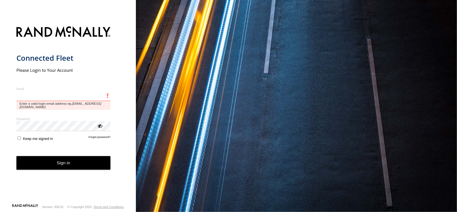
type input "**********"
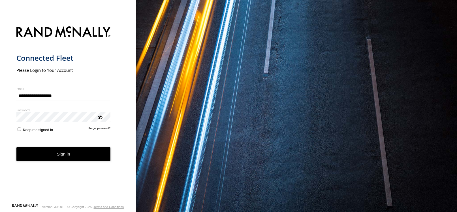
click at [67, 157] on button "Sign in" at bounding box center [63, 154] width 94 height 14
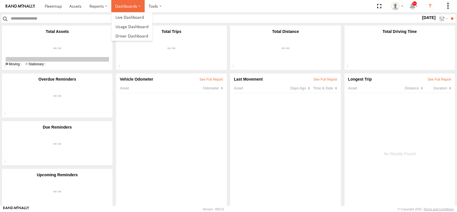
click at [120, 11] on label "Dashboards" at bounding box center [127, 6] width 33 height 12
click at [119, 20] on span at bounding box center [130, 16] width 28 height 5
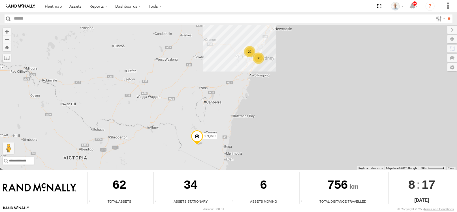
click at [248, 55] on div "22" at bounding box center [249, 51] width 11 height 11
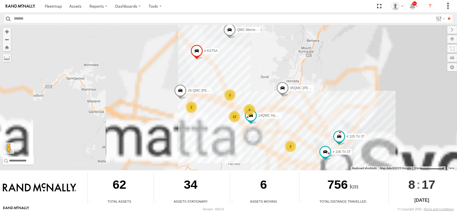
drag, startPoint x: 264, startPoint y: 95, endPoint x: 244, endPoint y: 71, distance: 30.6
click at [244, 71] on div "27QMC 12 # KS75A 2 2 2 05QMC Jackson 3 14QMC Hamza QMC Mercedes 28 QMC Nathan #…" at bounding box center [228, 97] width 457 height 145
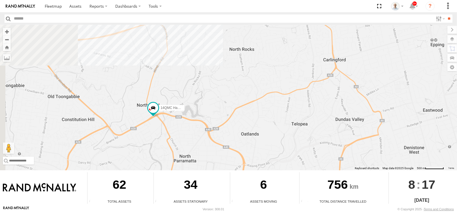
drag, startPoint x: 71, startPoint y: 77, endPoint x: 159, endPoint y: 89, distance: 88.9
click at [159, 89] on div "27QMC # KS75A 05QMC Jackson 14QMC Hamza QMC Mercedes 28 QMC Nathan # 105 Tri 3T…" at bounding box center [228, 97] width 457 height 145
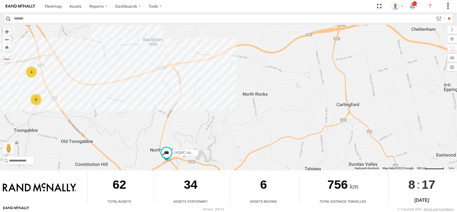
drag, startPoint x: 146, startPoint y: 82, endPoint x: 159, endPoint y: 128, distance: 47.2
click at [159, 128] on div "27QMC # KS75A 05QMC Jackson 14QMC Hamza QMC Mercedes 28 QMC Nathan # 105 Tri 3T…" at bounding box center [228, 97] width 457 height 145
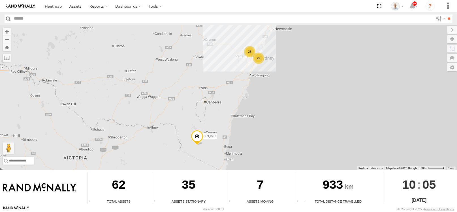
click at [254, 47] on div "23" at bounding box center [249, 51] width 11 height 11
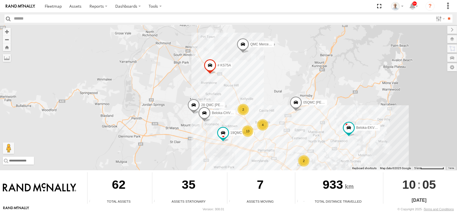
click at [245, 129] on div "13" at bounding box center [247, 130] width 11 height 11
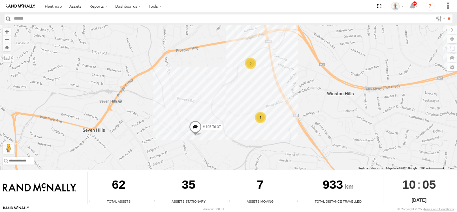
click at [198, 127] on span at bounding box center [195, 127] width 12 height 15
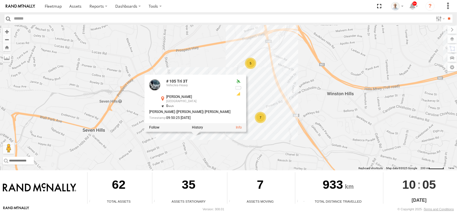
click at [214, 143] on div "27QMC # KS75A Beloka-EKV93V 19QMC Workshop 05QMC Jackson Beloka-CHV61N QMC Merc…" at bounding box center [228, 97] width 457 height 145
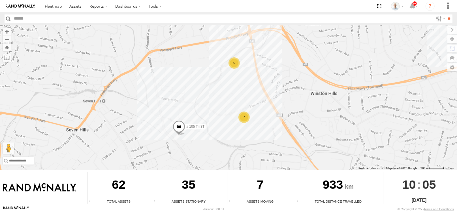
drag, startPoint x: 227, startPoint y: 106, endPoint x: 200, endPoint y: 102, distance: 28.0
click at [200, 102] on div "27QMC # KS75A Beloka-EKV93V 19QMC Workshop 05QMC Jackson Beloka-CHV61N QMC Merc…" at bounding box center [228, 97] width 457 height 145
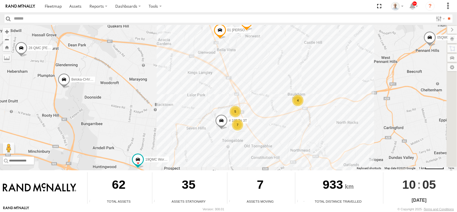
drag, startPoint x: 353, startPoint y: 114, endPoint x: 293, endPoint y: 127, distance: 61.9
click at [293, 127] on div "27QMC # KS75A Beloka-EKV93V 19QMC Workshop 05QMC Jackson Beloka-CHV61N QMC Merc…" at bounding box center [228, 97] width 457 height 145
click at [298, 100] on div "4" at bounding box center [296, 100] width 11 height 11
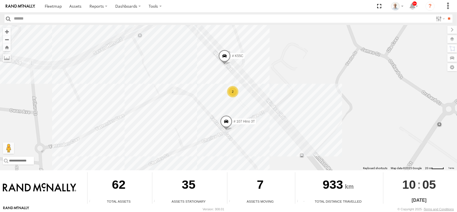
click at [234, 87] on div "2" at bounding box center [232, 91] width 11 height 11
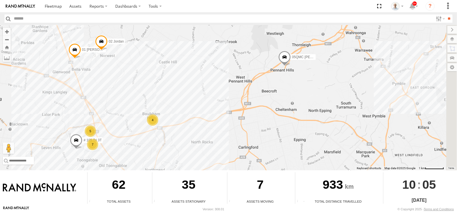
drag, startPoint x: 307, startPoint y: 94, endPoint x: 200, endPoint y: 123, distance: 111.1
click at [200, 123] on div "27QMC # KS75A Beloka-EKV93V 19QMC Workshop 05QMC Jackson Beloka-CHV61N QMC Merc…" at bounding box center [228, 97] width 457 height 145
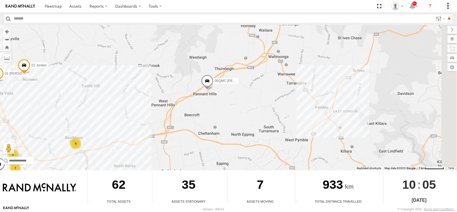
drag, startPoint x: 240, startPoint y: 129, endPoint x: 205, endPoint y: 139, distance: 36.6
click at [205, 139] on div "27QMC # KS75A Beloka-EKV93V 19QMC Workshop 05QMC Jackson Beloka-CHV61N QMC Merc…" at bounding box center [228, 97] width 457 height 145
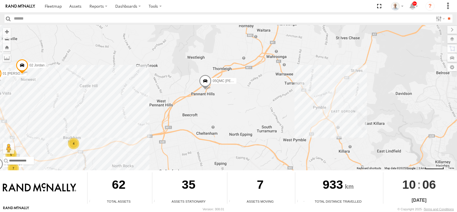
click at [204, 82] on span at bounding box center [205, 81] width 12 height 15
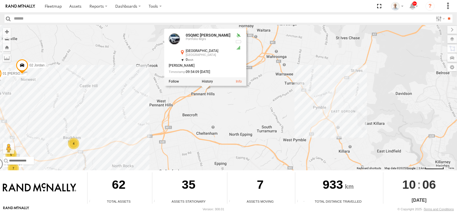
click at [227, 113] on div "27QMC # KS75A Beloka-EKV93V 19QMC Workshop 05QMC Jackson Beloka-CHV61N QMC Merc…" at bounding box center [228, 97] width 457 height 145
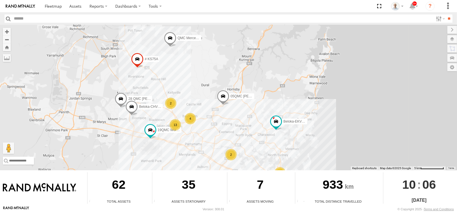
drag, startPoint x: 270, startPoint y: 128, endPoint x: 236, endPoint y: 108, distance: 39.2
click at [236, 108] on div "27QMC # KS75A Beloka-EKV93V 19QMC Workshop 05QMC Jackson Beloka-CHV61N QMC Merc…" at bounding box center [228, 97] width 457 height 145
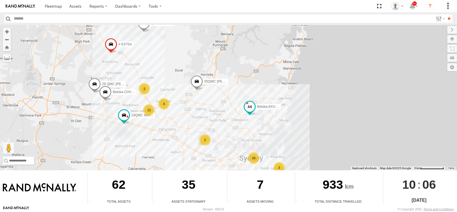
drag, startPoint x: 239, startPoint y: 89, endPoint x: 234, endPoint y: 76, distance: 14.5
click at [244, 100] on div "Beloka-EKV93V" at bounding box center [250, 107] width 12 height 15
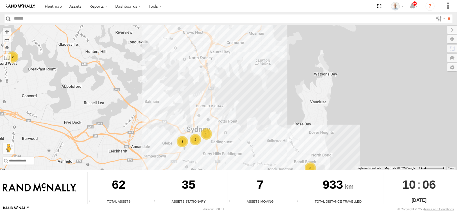
drag, startPoint x: 240, startPoint y: 124, endPoint x: 293, endPoint y: 72, distance: 73.9
click at [293, 72] on div "27QMC # KS75A Beloka-EKV93V 19QMC Workshop 05QMC Jackson Beloka-CHV61N QMC Merc…" at bounding box center [228, 97] width 457 height 145
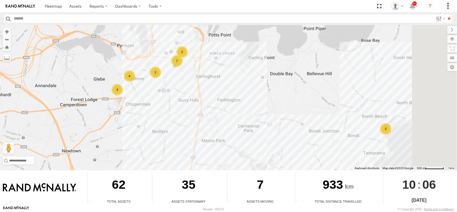
drag, startPoint x: 312, startPoint y: 107, endPoint x: 244, endPoint y: 78, distance: 73.3
click at [244, 78] on div "27QMC # KS75A Beloka-EKV93V 19QMC Workshop 05QMC Jackson Beloka-CHV61N QMC Merc…" at bounding box center [228, 97] width 457 height 145
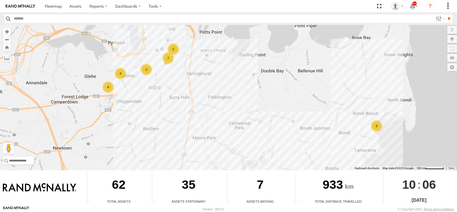
click at [379, 122] on div "3" at bounding box center [376, 125] width 11 height 11
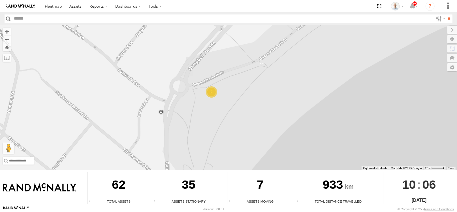
click at [210, 91] on div "3" at bounding box center [211, 91] width 11 height 11
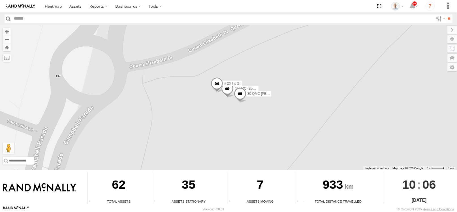
click at [218, 88] on span at bounding box center [217, 84] width 12 height 15
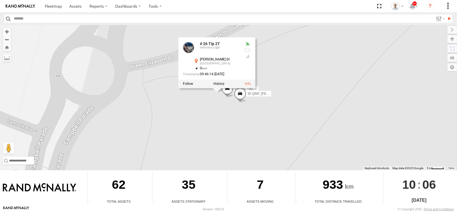
click at [214, 106] on div "27QMC # KS75A Beloka-EKV93V 19QMC Workshop 05QMC Jackson Beloka-CHV61N QMC Merc…" at bounding box center [228, 97] width 457 height 145
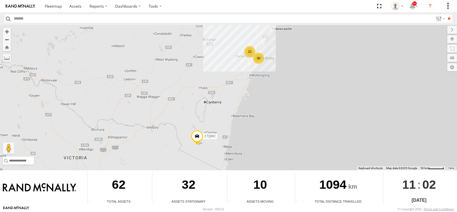
click at [248, 48] on div "22" at bounding box center [249, 51] width 11 height 11
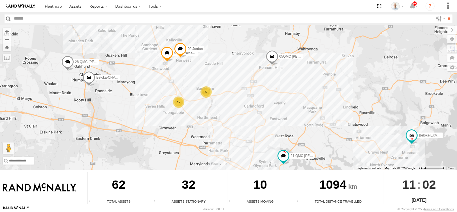
drag, startPoint x: 279, startPoint y: 137, endPoint x: 223, endPoint y: 91, distance: 73.0
click at [223, 91] on div "27QMC # KS75A 21 QMC Pat Junior Beloka-EKV93V 05QMC Jackson Beloka-CHV61N QMC M…" at bounding box center [228, 97] width 457 height 145
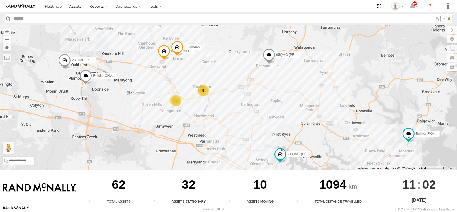
drag, startPoint x: 238, startPoint y: 101, endPoint x: 230, endPoint y: 97, distance: 9.1
click at [230, 97] on div "27QMC # KS75A 21 QMC Pat Junior Beloka-EKV93V 05QMC Jackson Beloka-CHV61N QMC M…" at bounding box center [228, 97] width 457 height 145
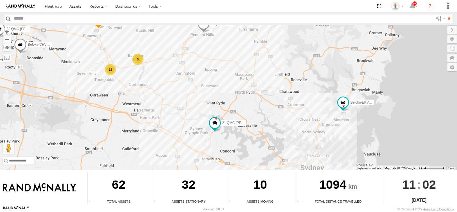
drag, startPoint x: 262, startPoint y: 113, endPoint x: 201, endPoint y: 83, distance: 68.1
click at [201, 83] on div "27QMC # KS75A 21 QMC Pat Junior Beloka-EKV93V 05QMC Jackson Beloka-CHV61N QMC M…" at bounding box center [228, 97] width 457 height 145
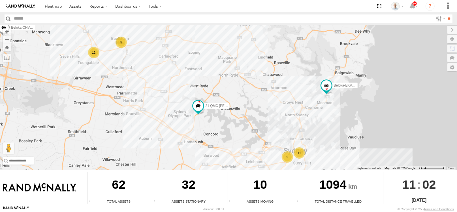
drag, startPoint x: 222, startPoint y: 88, endPoint x: 188, endPoint y: 59, distance: 44.2
click at [188, 59] on div "27QMC # KS75A 21 QMC Pat Junior Beloka-EKV93V 05QMC Jackson Beloka-CHV61N QMC M…" at bounding box center [228, 97] width 457 height 145
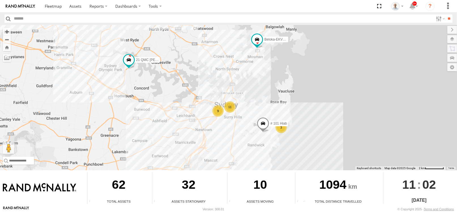
drag, startPoint x: 181, startPoint y: 72, endPoint x: 178, endPoint y: 70, distance: 3.8
click at [178, 70] on div "27QMC # KS75A 21 QMC Pat Junior Beloka-EKV93V 05QMC Jackson Beloka-CHV61N QMC M…" at bounding box center [228, 97] width 457 height 145
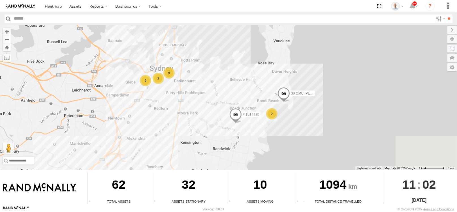
drag, startPoint x: 184, startPoint y: 80, endPoint x: 146, endPoint y: 60, distance: 43.2
click at [146, 60] on div "27QMC # KS75A 21 QMC Pat Junior Beloka-EKV93V 05QMC Jackson Beloka-CHV61N QMC M…" at bounding box center [228, 97] width 457 height 145
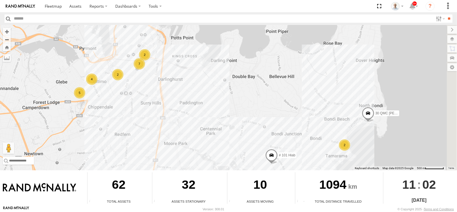
drag, startPoint x: 180, startPoint y: 80, endPoint x: 164, endPoint y: 79, distance: 16.2
click at [164, 79] on div "27QMC # KS75A 21 QMC Pat Junior Beloka-EKV93V 05QMC Jackson Beloka-CHV61N QMC M…" at bounding box center [228, 97] width 457 height 145
click at [346, 150] on div "2" at bounding box center [343, 144] width 11 height 11
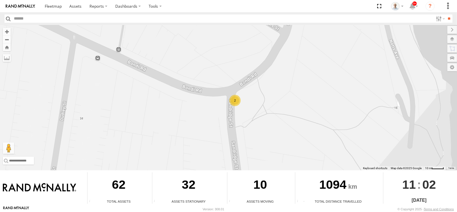
click at [236, 102] on div "2" at bounding box center [234, 100] width 11 height 11
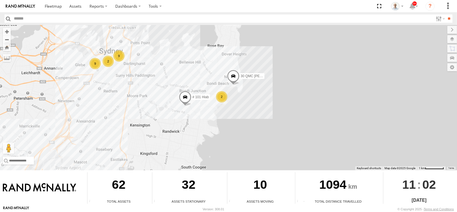
click at [118, 57] on div "9" at bounding box center [118, 55] width 11 height 11
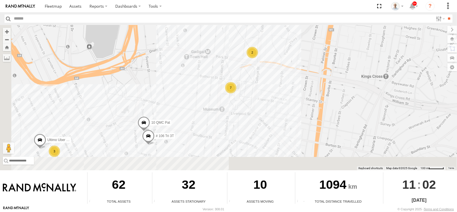
drag, startPoint x: 162, startPoint y: 143, endPoint x: 190, endPoint y: 103, distance: 48.7
click at [190, 103] on div "27QMC # KS75A 21 QMC Pat Junior Beloka-EKV93V 05QMC Jackson Beloka-CHV61N QMC M…" at bounding box center [228, 97] width 457 height 145
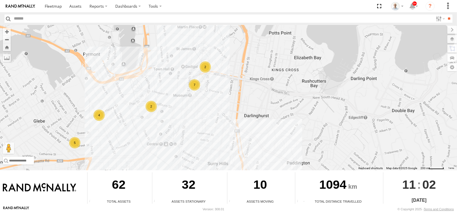
click at [100, 115] on div "4" at bounding box center [98, 114] width 11 height 11
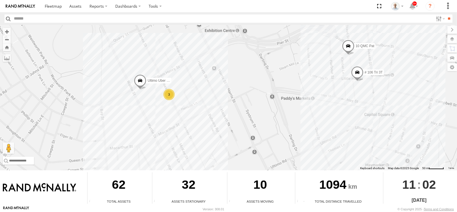
drag, startPoint x: 112, startPoint y: 104, endPoint x: 143, endPoint y: 67, distance: 48.9
click at [142, 68] on div "27QMC # KS75A 21 QMC Pat Junior Beloka-EKV93V 05QMC Jackson Beloka-CHV61N QMC M…" at bounding box center [228, 97] width 457 height 145
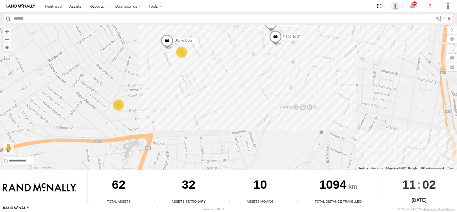
click at [118, 106] on div "5" at bounding box center [118, 104] width 11 height 11
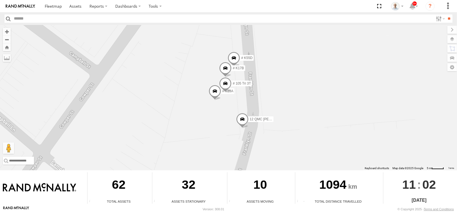
click at [118, 106] on div "27QMC # KS75A 21 QMC Pat Junior Beloka-EKV93V 05QMC Jackson Beloka-CHV61N QMC M…" at bounding box center [228, 97] width 457 height 145
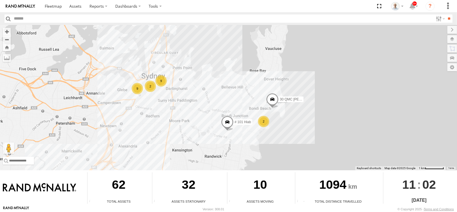
drag, startPoint x: 99, startPoint y: 73, endPoint x: 111, endPoint y: 76, distance: 12.3
click at [111, 76] on div "27QMC # KS75A 21 QMC Pat Junior Beloka-EKV93V 05QMC Jackson Beloka-CHV61N QMC M…" at bounding box center [228, 97] width 457 height 145
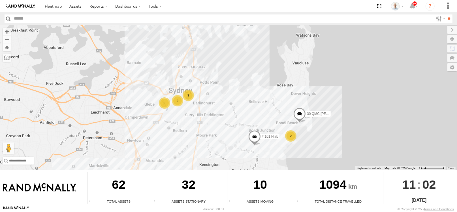
drag, startPoint x: 104, startPoint y: 63, endPoint x: 132, endPoint y: 78, distance: 31.9
click at [132, 78] on div "27QMC # KS75A 21 QMC Pat Junior Beloka-EKV93V 05QMC Jackson Beloka-CHV61N QMC M…" at bounding box center [228, 97] width 457 height 145
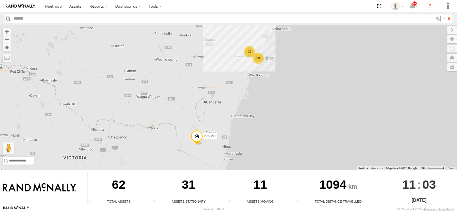
click at [249, 52] on div "22" at bounding box center [249, 51] width 11 height 11
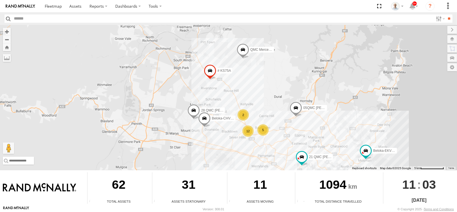
click at [249, 130] on div "12" at bounding box center [247, 130] width 11 height 11
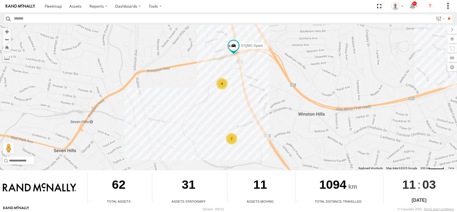
click at [252, 120] on div "27QMC # KS75A 21 QMC Pat Junior Beloka-EKV93V 05QMC [PERSON_NAME] Beloka-CHV61N…" at bounding box center [228, 97] width 457 height 145
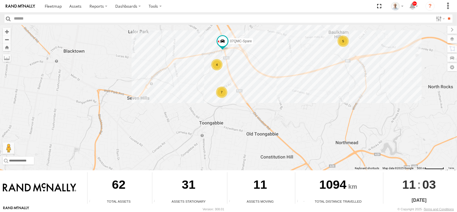
drag, startPoint x: 232, startPoint y: 88, endPoint x: 227, endPoint y: 73, distance: 15.7
click at [227, 73] on div "27QMC # KS75A 21 QMC Pat Junior Beloka-EKV93V 05QMC Jackson Beloka-CHV61N QMC M…" at bounding box center [228, 97] width 457 height 145
click at [252, 74] on div "27QMC # KS75A 21 QMC Pat Junior Beloka-EKV93V 05QMC Jackson Beloka-CHV61N QMC M…" at bounding box center [228, 97] width 457 height 145
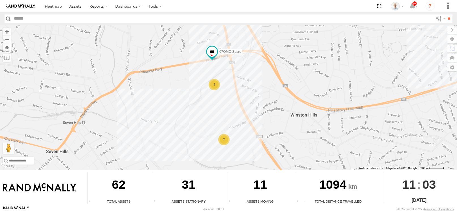
drag, startPoint x: 201, startPoint y: 54, endPoint x: 190, endPoint y: 64, distance: 14.8
click at [190, 64] on div "27QMC # KS75A 21 QMC Pat Junior Beloka-EKV93V 05QMC Jackson Beloka-CHV61N QMC M…" at bounding box center [228, 97] width 457 height 145
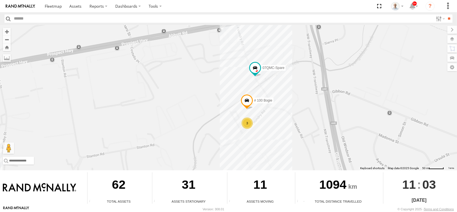
drag, startPoint x: 293, startPoint y: 114, endPoint x: 255, endPoint y: 87, distance: 47.1
click at [255, 87] on div "27QMC # KS75A 21 QMC Pat Junior Beloka-EKV93V 05QMC Jackson Beloka-CHV61N QMC M…" at bounding box center [228, 97] width 457 height 145
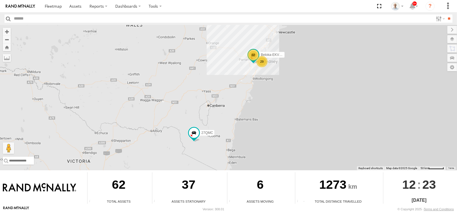
click at [257, 54] on div "22" at bounding box center [253, 54] width 11 height 11
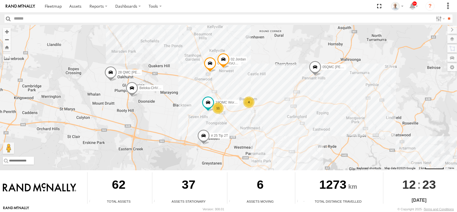
drag, startPoint x: 283, startPoint y: 136, endPoint x: 269, endPoint y: 113, distance: 26.9
click at [269, 113] on div "Beloka-EKV93V 27QMC # KS75A # 25 Tip 2T 05QMC [PERSON_NAME] Beloka-CHV61N QMC M…" at bounding box center [228, 97] width 457 height 145
click at [206, 133] on span at bounding box center [203, 136] width 12 height 15
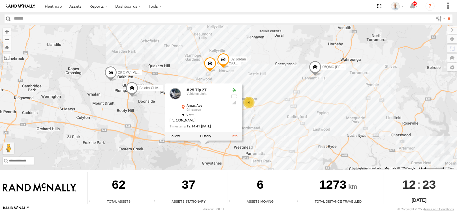
click at [281, 146] on div "Beloka-EKV93V 27QMC # KS75A # 25 Tip 2T 05QMC [PERSON_NAME] Beloka-CHV61N QMC M…" at bounding box center [228, 97] width 457 height 145
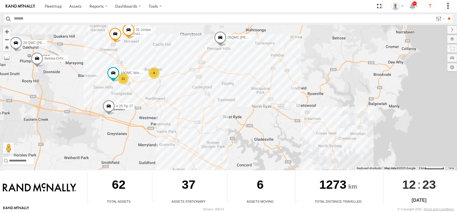
drag, startPoint x: 276, startPoint y: 127, endPoint x: 176, endPoint y: 98, distance: 104.2
click at [176, 98] on div "Beloka-EKV93V 27QMC # KS75A # 25 Tip 2T 05QMC [PERSON_NAME] Beloka-CHV61N QMC M…" at bounding box center [228, 97] width 457 height 145
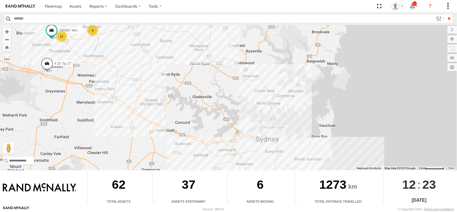
drag, startPoint x: 250, startPoint y: 133, endPoint x: 165, endPoint y: 75, distance: 102.6
click at [165, 75] on div "Beloka-EKV93V 27QMC # KS75A # 25 Tip 2T 05QMC [PERSON_NAME] Beloka-CHV61N QMC M…" at bounding box center [228, 97] width 457 height 145
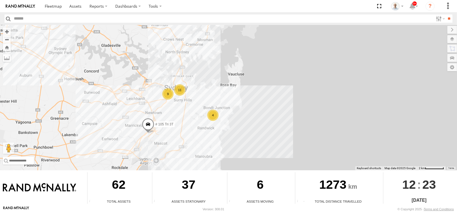
drag, startPoint x: 190, startPoint y: 88, endPoint x: 123, endPoint y: 50, distance: 77.0
click at [123, 50] on div "Beloka-EKV93V 27QMC # KS75A # 25 Tip 2T 05QMC [PERSON_NAME] Beloka-CHV61N QMC M…" at bounding box center [228, 97] width 457 height 145
click at [208, 113] on div "4" at bounding box center [213, 114] width 11 height 11
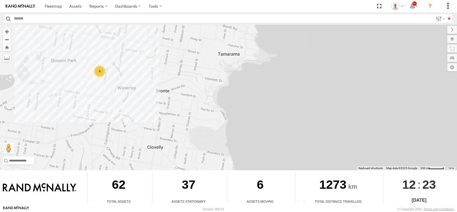
drag, startPoint x: 76, startPoint y: 70, endPoint x: 185, endPoint y: 103, distance: 114.5
click at [185, 103] on div "Beloka-EKV93V 27QMC # KS75A # 25 Tip 2T 05QMC [PERSON_NAME] Beloka-CHV61N QMC M…" at bounding box center [228, 97] width 457 height 145
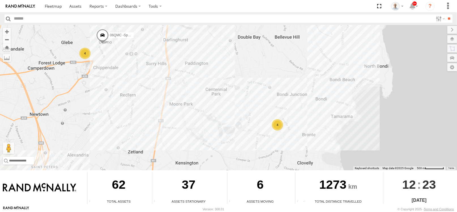
drag, startPoint x: 132, startPoint y: 86, endPoint x: 221, endPoint y: 110, distance: 92.0
click at [221, 110] on div "Beloka-EKV93V 27QMC # KS75A # 25 Tip 2T 05QMC [PERSON_NAME] Beloka-CHV61N QMC M…" at bounding box center [228, 97] width 457 height 145
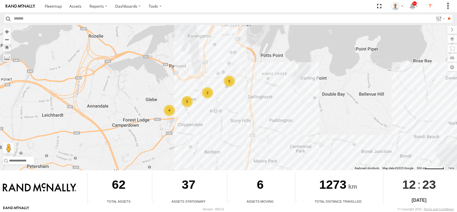
drag, startPoint x: 187, startPoint y: 70, endPoint x: 273, endPoint y: 128, distance: 103.6
click at [273, 128] on div "Beloka-EKV93V 27QMC # KS75A # 25 Tip 2T 05QMC [PERSON_NAME] Beloka-CHV61N QMC M…" at bounding box center [228, 97] width 457 height 145
click at [170, 107] on div "4" at bounding box center [169, 109] width 11 height 11
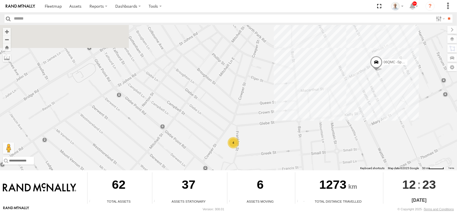
drag, startPoint x: 342, startPoint y: 89, endPoint x: 231, endPoint y: 135, distance: 119.7
click at [231, 135] on div "Beloka-EKV93V 27QMC # KS75A # 25 Tip 2T 05QMC [PERSON_NAME] Beloka-CHV61N QMC M…" at bounding box center [228, 97] width 457 height 145
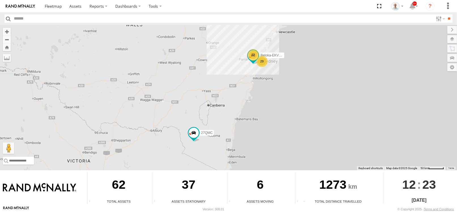
click at [263, 64] on div "29" at bounding box center [261, 61] width 11 height 11
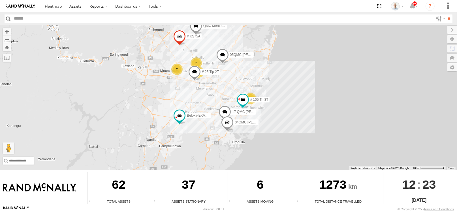
click at [250, 93] on div "24" at bounding box center [250, 98] width 11 height 11
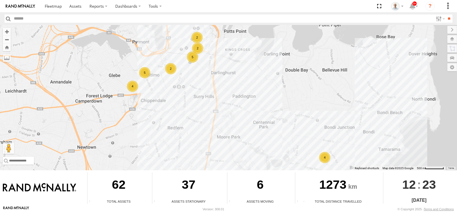
click at [174, 65] on div "2" at bounding box center [170, 68] width 11 height 11
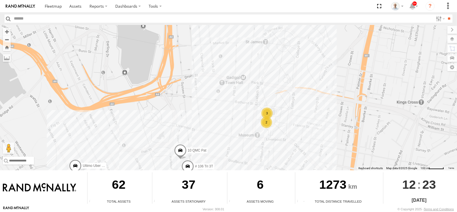
drag, startPoint x: 298, startPoint y: 63, endPoint x: 218, endPoint y: 137, distance: 109.2
click at [218, 137] on div "Beloka-EKV93V 27QMC # KS75A # 25 Tip 2T 05QMC Jackson 04QMC Francesco QMC Merce…" at bounding box center [228, 97] width 457 height 145
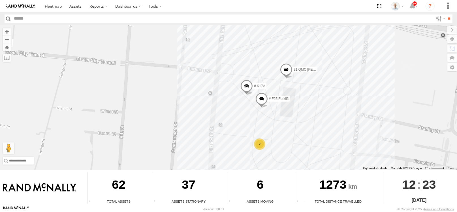
click at [263, 142] on div "2" at bounding box center [259, 143] width 11 height 11
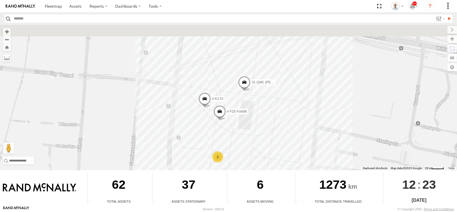
drag, startPoint x: 269, startPoint y: 118, endPoint x: 257, endPoint y: 146, distance: 30.7
click at [257, 146] on div "Beloka-EKV93V 27QMC # KS75A # 25 Tip 2T 05QMC Jackson 04QMC Francesco QMC Merce…" at bounding box center [228, 97] width 457 height 145
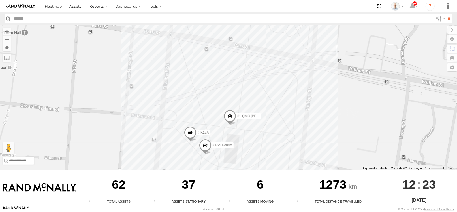
drag, startPoint x: 264, startPoint y: 99, endPoint x: 241, endPoint y: 162, distance: 67.5
click at [235, 187] on div "← Move left → Move right ↑ Move up ↓ Move down + Zoom in - Zoom out Home Jump l…" at bounding box center [228, 115] width 457 height 180
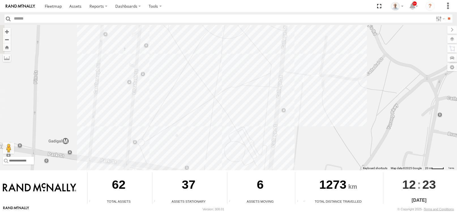
drag, startPoint x: 243, startPoint y: 108, endPoint x: 228, endPoint y: 168, distance: 62.1
click at [228, 169] on div "Beloka-EKV93V 27QMC # KS75A # 25 Tip 2T 05QMC Jackson 04QMC Francesco QMC Merce…" at bounding box center [228, 97] width 457 height 145
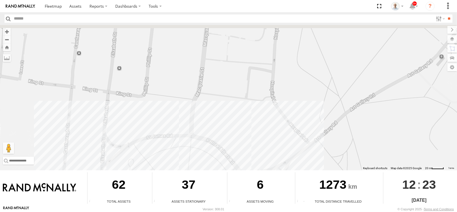
drag, startPoint x: 235, startPoint y: 101, endPoint x: 289, endPoint y: 61, distance: 67.2
click at [289, 61] on div "Beloka-EKV93V 27QMC # KS75A # 25 Tip 2T 05QMC Jackson 04QMC Francesco QMC Merce…" at bounding box center [228, 97] width 457 height 145
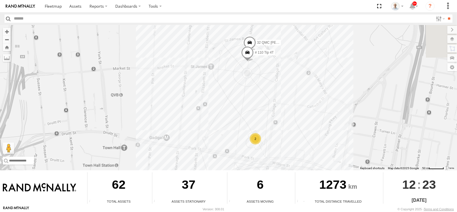
drag, startPoint x: 364, startPoint y: 96, endPoint x: 295, endPoint y: 110, distance: 70.6
click at [295, 110] on div "Beloka-EKV93V 27QMC # KS75A # 25 Tip 2T 05QMC Jackson 04QMC Francesco QMC Merce…" at bounding box center [228, 97] width 457 height 145
click at [251, 136] on div "2" at bounding box center [255, 139] width 11 height 11
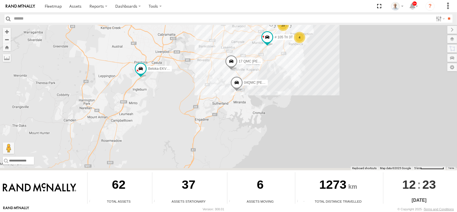
drag, startPoint x: 134, startPoint y: 104, endPoint x: 222, endPoint y: 34, distance: 112.5
click at [222, 34] on div "Beloka-EKV93V 27QMC # KS75A # 25 Tip 2T 05QMC Jackson 04QMC Francesco QMC Merce…" at bounding box center [228, 97] width 457 height 145
click at [198, 61] on div "Beloka-EKV93V 27QMC # KS75A # 25 Tip 2T 05QMC Jackson 04QMC Francesco QMC Merce…" at bounding box center [228, 97] width 457 height 145
click at [235, 78] on span at bounding box center [237, 82] width 12 height 15
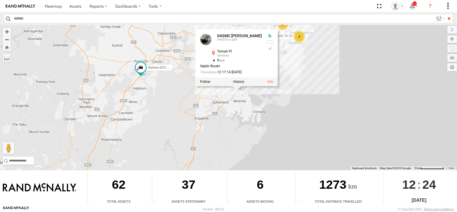
click at [168, 49] on div "Beloka-EKV93V 27QMC # KS75A # 25 Tip 2T 05QMC Jackson 04QMC Francesco QMC Merce…" at bounding box center [228, 97] width 457 height 145
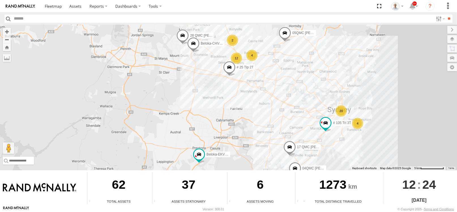
drag, startPoint x: 132, startPoint y: 42, endPoint x: 191, endPoint y: 133, distance: 108.4
click at [191, 133] on div "Beloka-EKV93V 27QMC # KS75A # 25 Tip 2T 05QMC Jackson 04QMC Francesco QMC Merce…" at bounding box center [228, 97] width 457 height 145
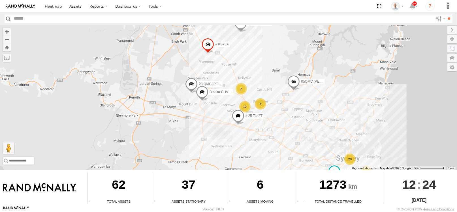
drag, startPoint x: 173, startPoint y: 86, endPoint x: 182, endPoint y: 135, distance: 50.1
click at [182, 135] on div "Beloka-EKV93V 27QMC # KS75A # 25 Tip 2T 05QMC Jackson 04QMC Francesco QMC Merce…" at bounding box center [228, 97] width 457 height 145
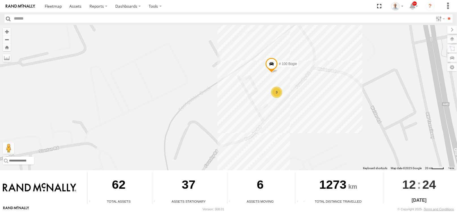
click at [276, 91] on div "3" at bounding box center [276, 91] width 11 height 11
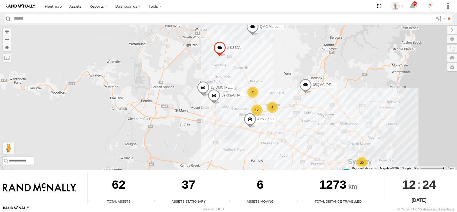
drag, startPoint x: 287, startPoint y: 79, endPoint x: 283, endPoint y: 83, distance: 5.2
click at [283, 83] on div "Beloka-EKV93V 27QMC # KS75A # 25 Tip 2T 05QMC Jackson 04QMC Francesco QMC Merce…" at bounding box center [228, 97] width 457 height 145
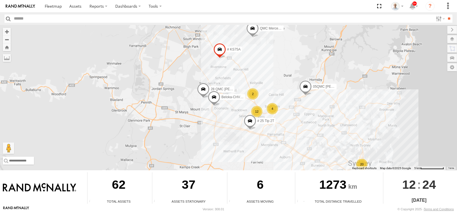
drag, startPoint x: 281, startPoint y: 76, endPoint x: 281, endPoint y: 80, distance: 4.3
click at [281, 80] on div "Beloka-EKV93V 27QMC # KS75A # 25 Tip 2T 05QMC Jackson 04QMC Francesco QMC Merce…" at bounding box center [228, 97] width 457 height 145
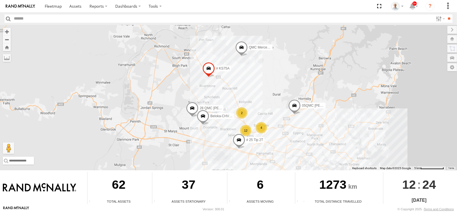
drag, startPoint x: 281, startPoint y: 80, endPoint x: 266, endPoint y: 103, distance: 27.1
click at [266, 103] on div "Beloka-EKV93V 27QMC # KS75A # 25 Tip 2T 05QMC Jackson 04QMC Francesco QMC Merce…" at bounding box center [228, 97] width 457 height 145
click at [244, 113] on div "2" at bounding box center [241, 111] width 11 height 11
